Goal: Task Accomplishment & Management: Complete application form

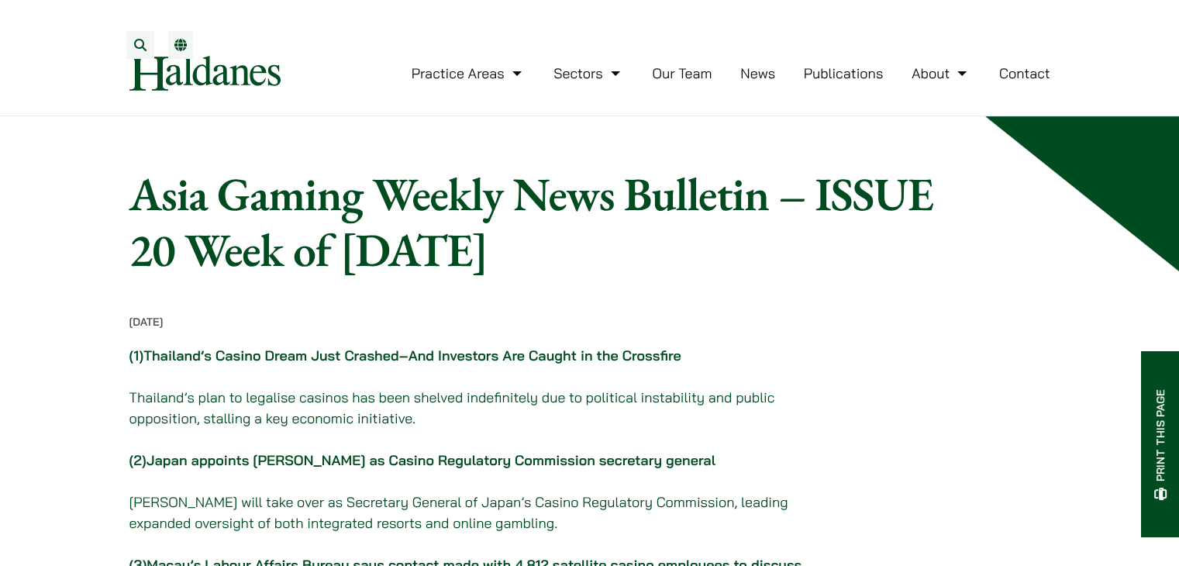
click at [145, 48] on button "Search" at bounding box center [140, 45] width 28 height 28
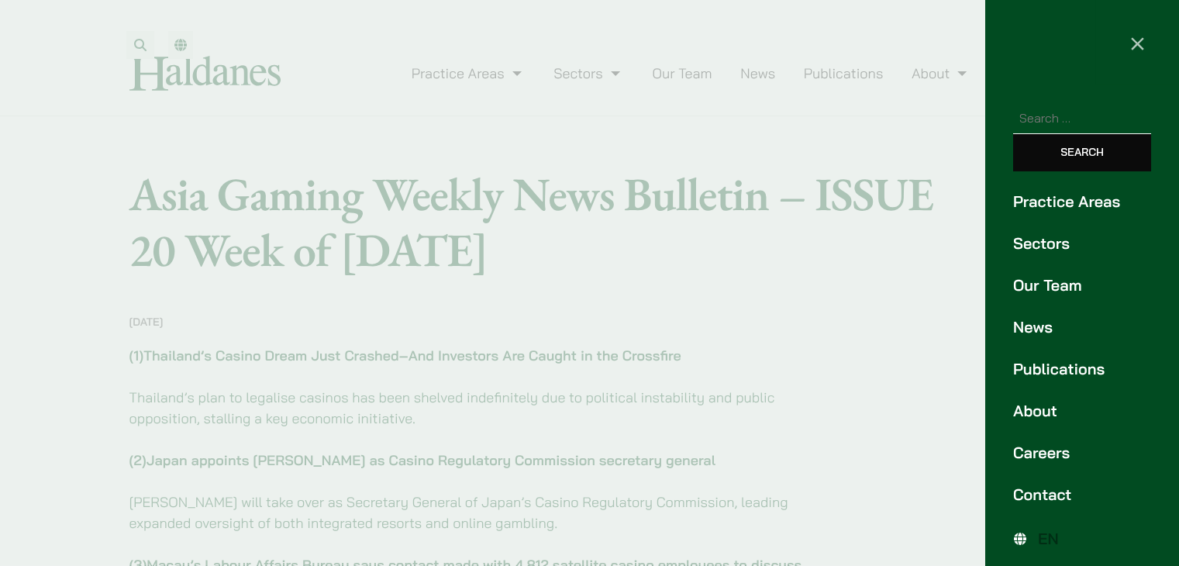
click at [1042, 122] on input "Search for:" at bounding box center [1082, 118] width 138 height 32
type input "casino"
click at [1070, 163] on input "Search" at bounding box center [1082, 152] width 138 height 37
click at [1085, 153] on input "Search" at bounding box center [1082, 152] width 138 height 37
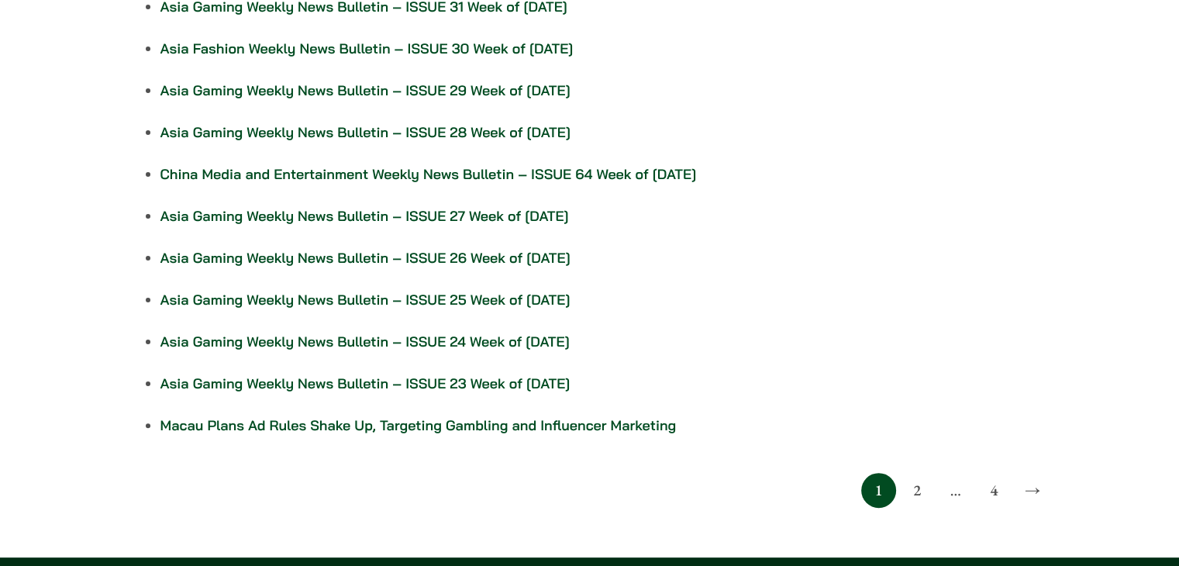
scroll to position [863, 0]
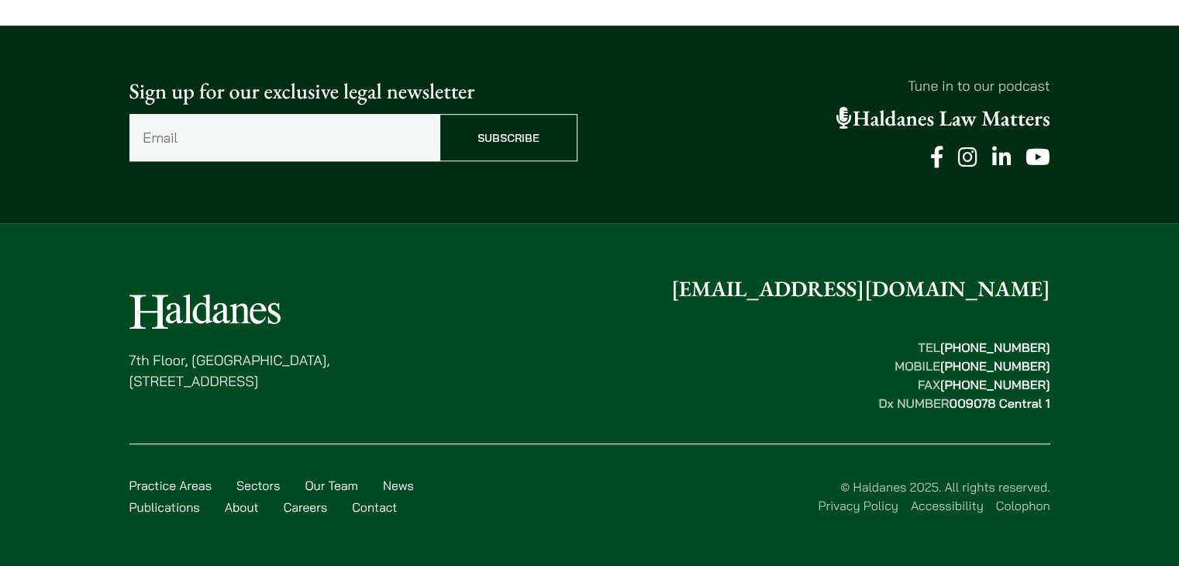
click at [378, 506] on link "Contact" at bounding box center [374, 506] width 45 height 15
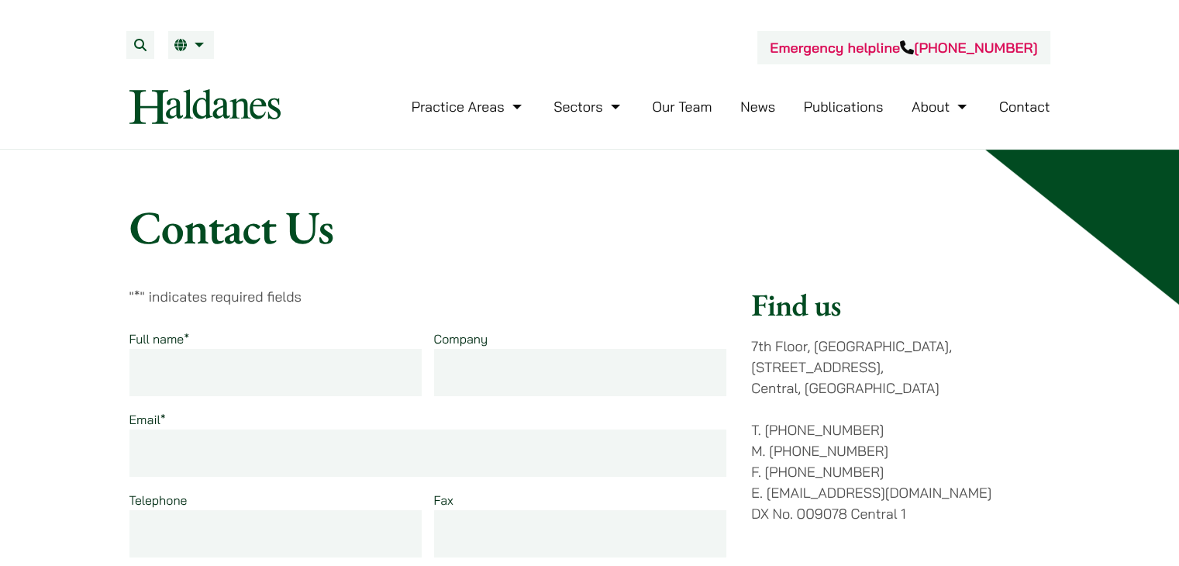
click at [295, 368] on input "Full name *" at bounding box center [275, 372] width 293 height 47
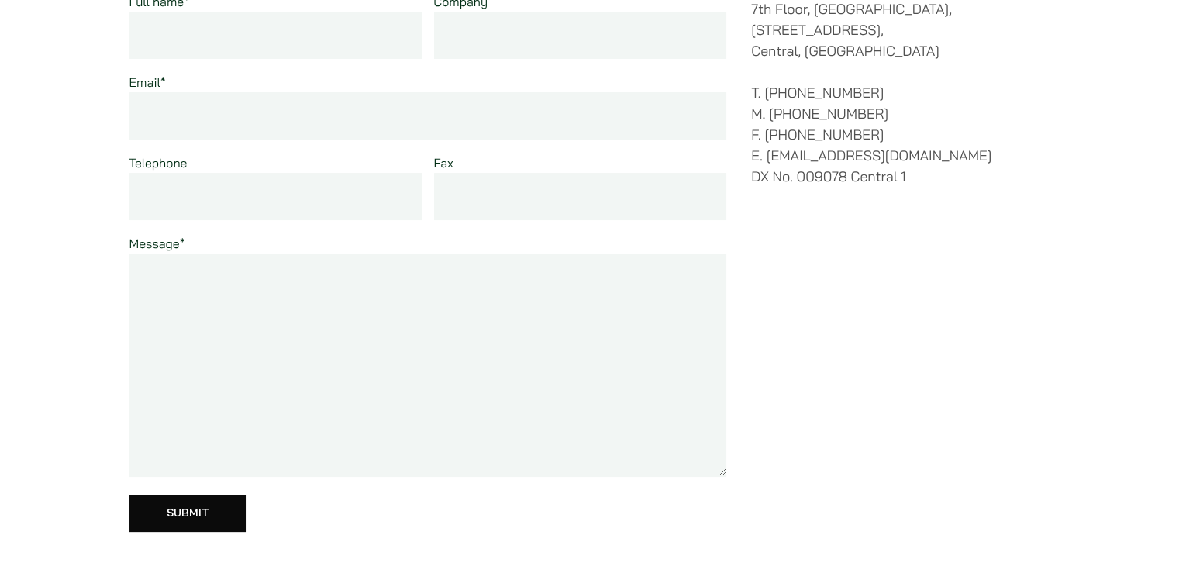
scroll to position [387, 0]
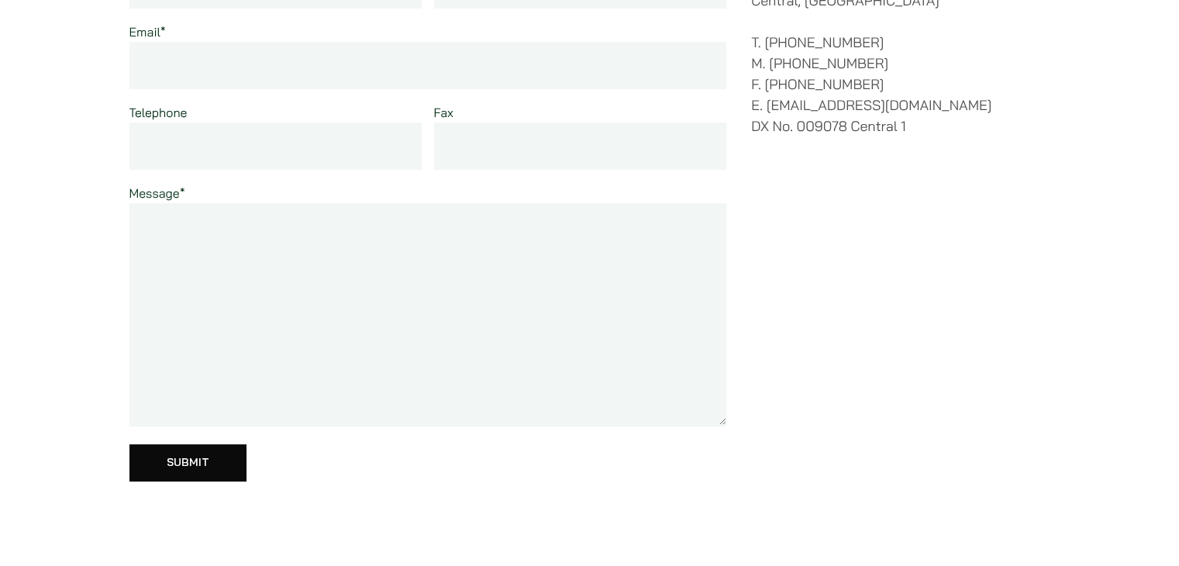
paste textarea "Hello Dear, I hope this email finds you well. My name is Selene and I am reachi…"
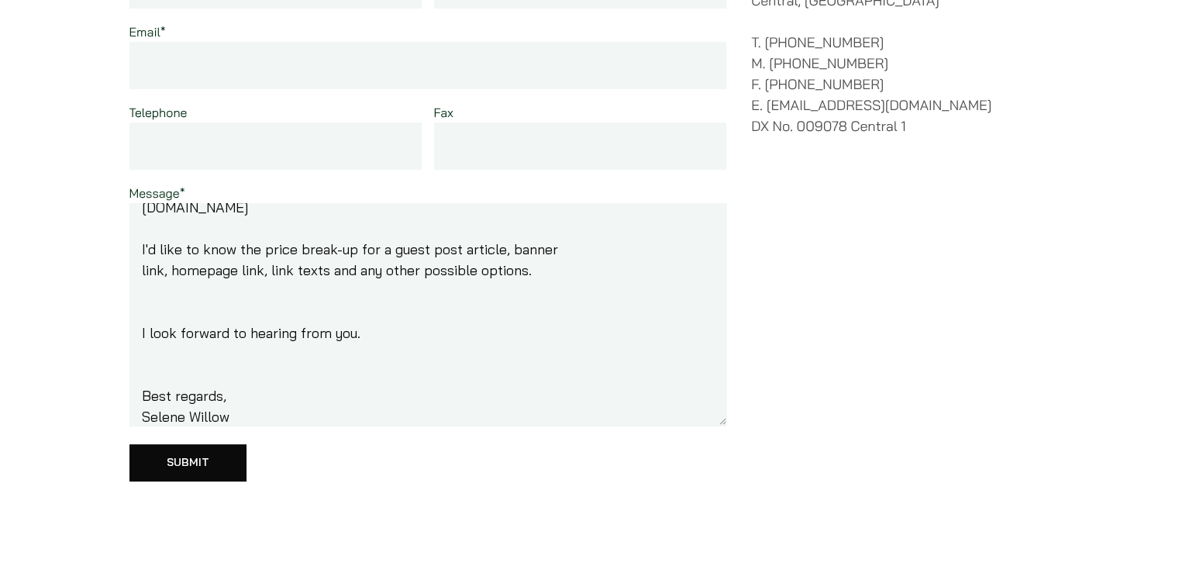
scroll to position [116, 0]
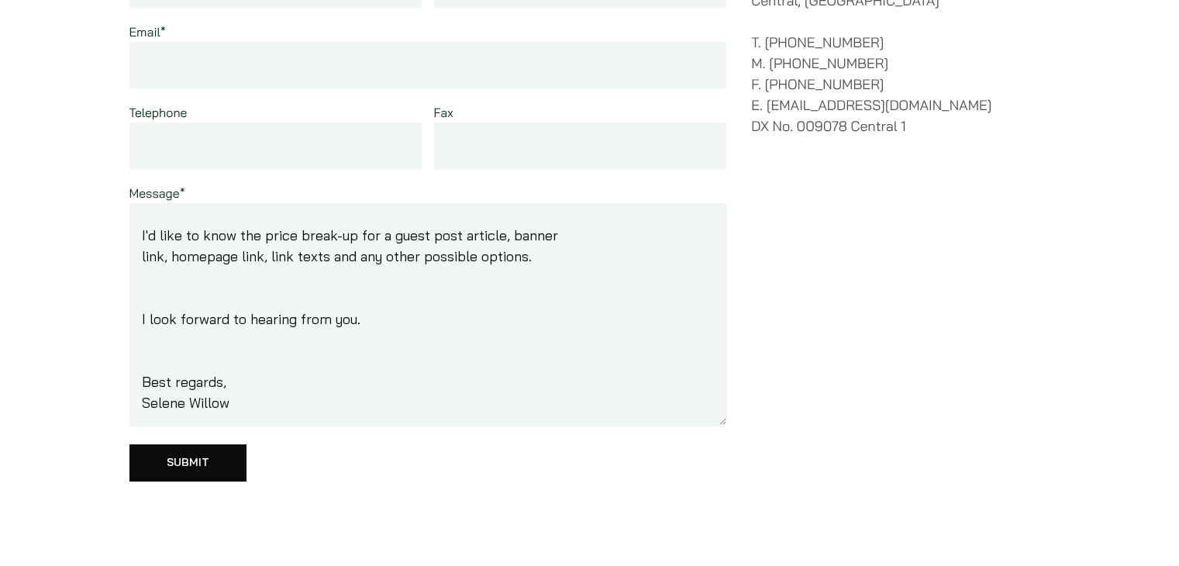
drag, startPoint x: 227, startPoint y: 415, endPoint x: 128, endPoint y: 408, distance: 99.5
click at [129, 408] on textarea "Hello Dear, I hope this email finds you well. My name is Selene and I am reachi…" at bounding box center [427, 314] width 597 height 223
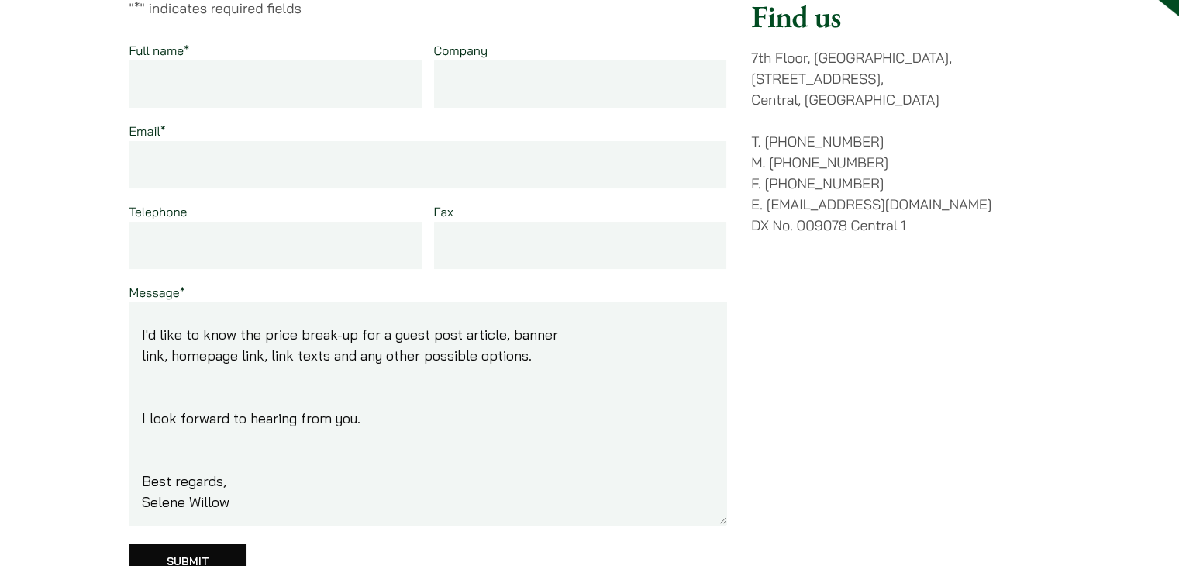
scroll to position [258, 0]
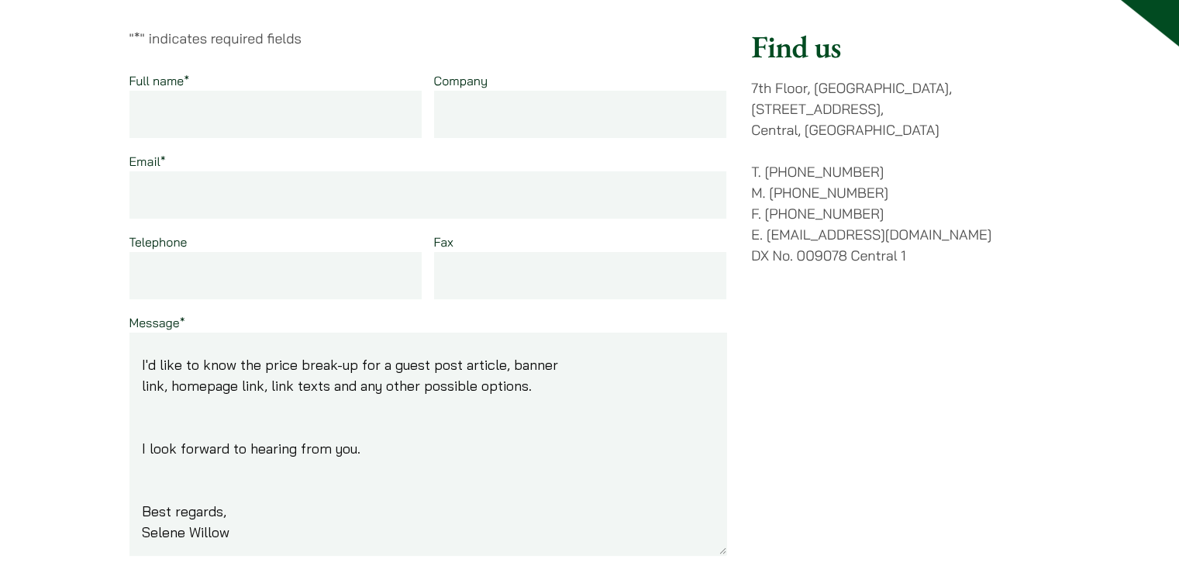
type textarea "Hello Dear, I hope this email finds you well. My name is Selene and I am reachi…"
click at [223, 115] on input "Full name *" at bounding box center [275, 114] width 293 height 47
paste input "Selene Willow"
type input "Selene Willow"
click at [181, 202] on input "Email *" at bounding box center [427, 194] width 597 height 47
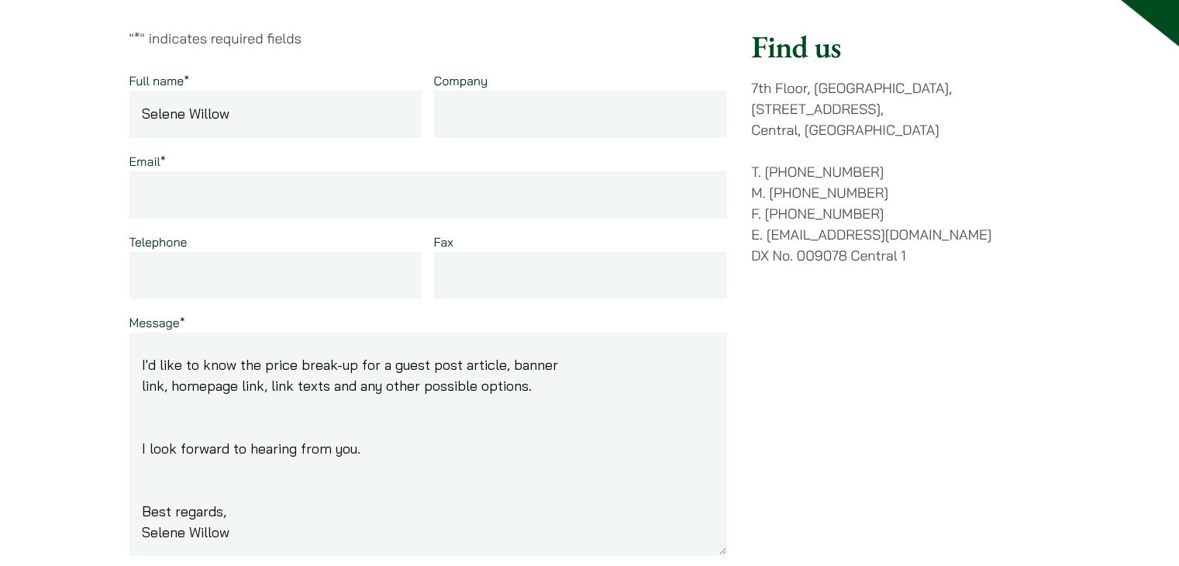
paste input "selenewillow17@gmail.com"
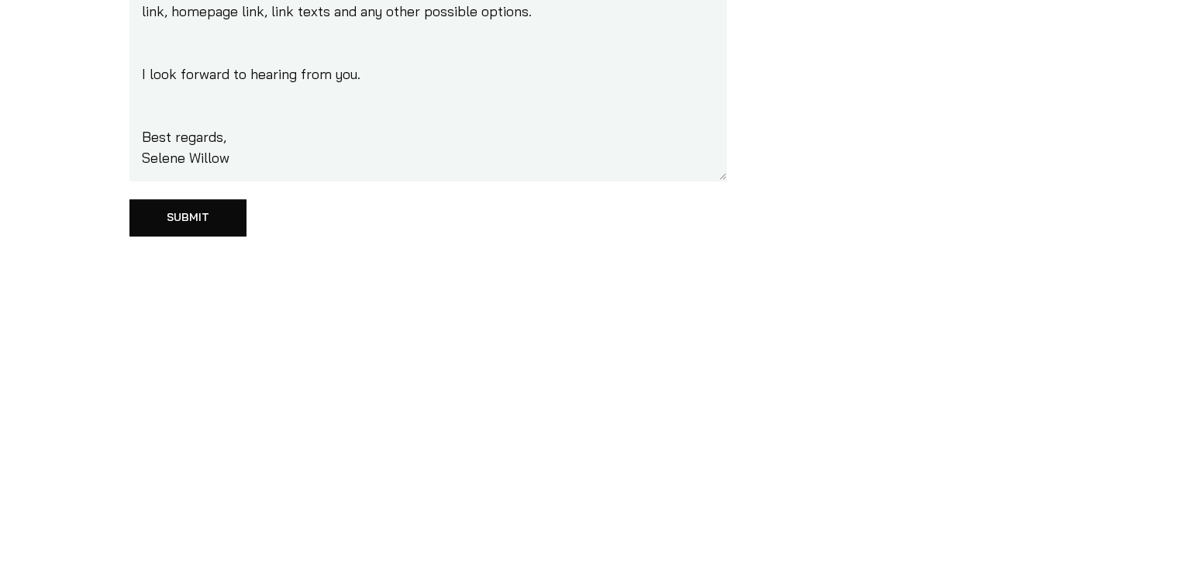
scroll to position [645, 0]
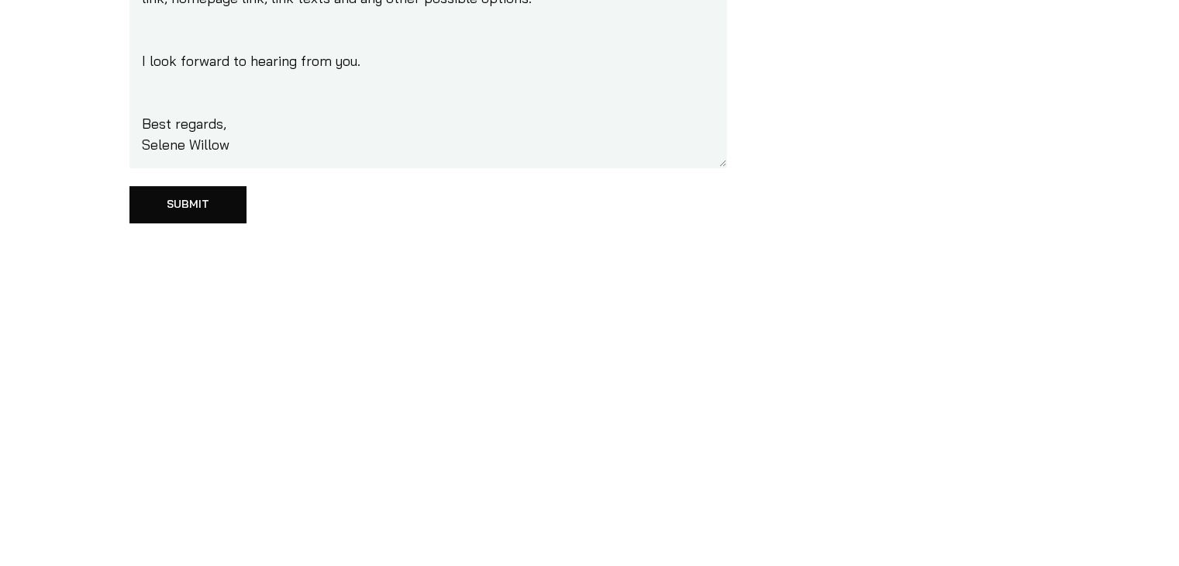
type input "selenewillow17@gmail.com"
click at [188, 199] on input "Submit" at bounding box center [187, 204] width 117 height 37
